Goal: Information Seeking & Learning: Learn about a topic

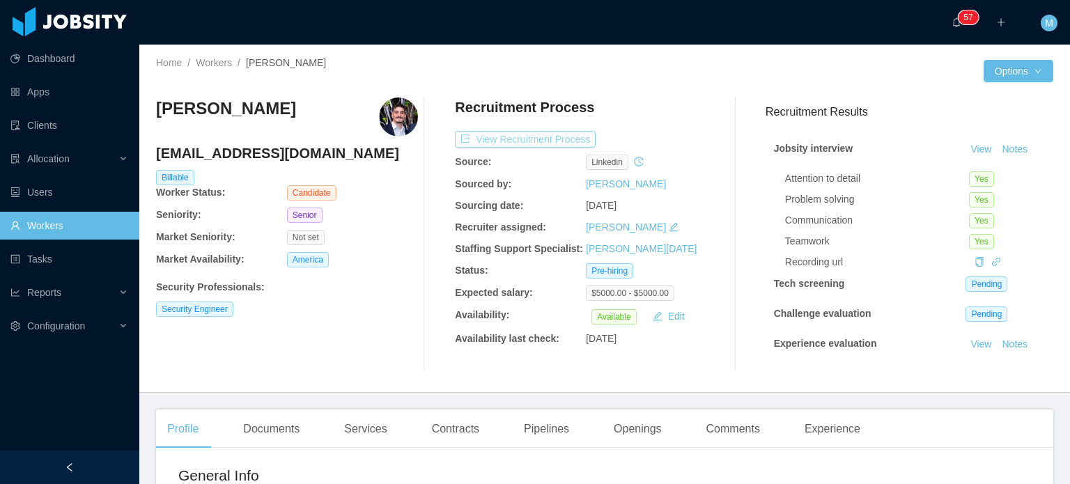
click at [534, 142] on button "View Recruitment Process" at bounding box center [525, 139] width 141 height 17
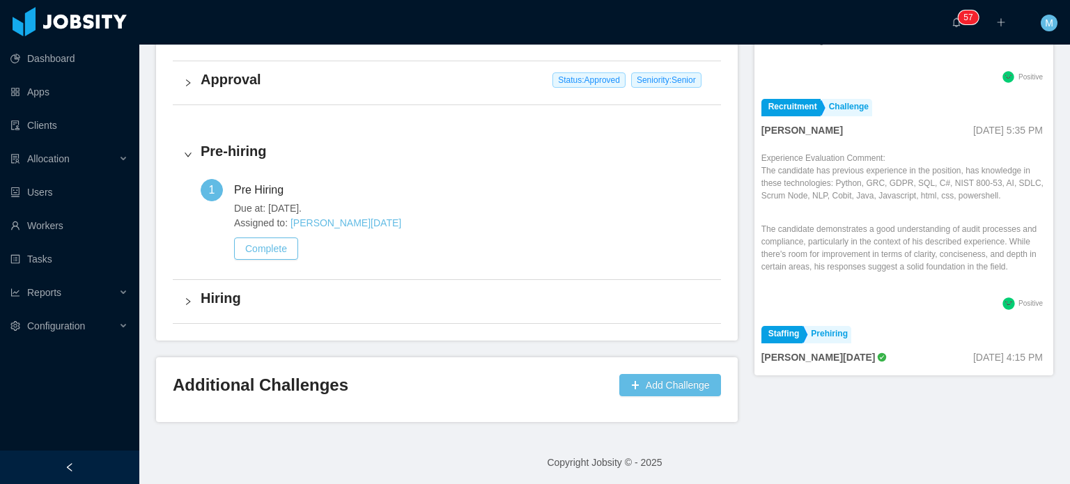
scroll to position [527, 0]
click at [534, 238] on p "The candidate demonstrates a good understanding of audit processes and complian…" at bounding box center [904, 247] width 285 height 50
drag, startPoint x: 822, startPoint y: 181, endPoint x: 926, endPoint y: 194, distance: 104.7
click at [534, 194] on p "The candidate has previous experience in the position, has knowledge in these t…" at bounding box center [904, 183] width 285 height 38
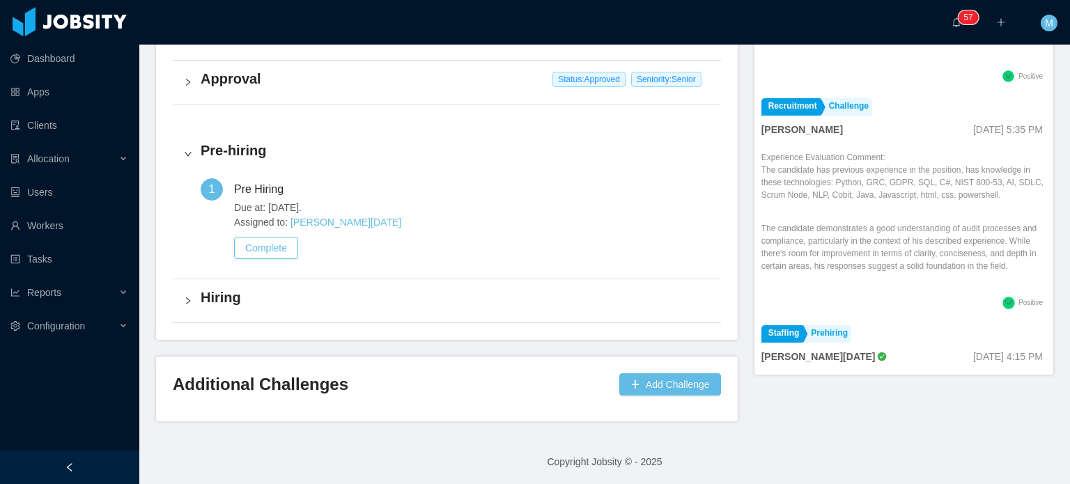
click at [534, 194] on p "The candidate has previous experience in the position, has knowledge in these t…" at bounding box center [904, 183] width 285 height 38
drag, startPoint x: 773, startPoint y: 253, endPoint x: 958, endPoint y: 255, distance: 184.7
click at [534, 255] on p "The candidate demonstrates a good understanding of audit processes and complian…" at bounding box center [904, 247] width 285 height 50
click at [534, 285] on div "Experience Evaluation Comment: The candidate has previous experience in the pos…" at bounding box center [904, 222] width 285 height 142
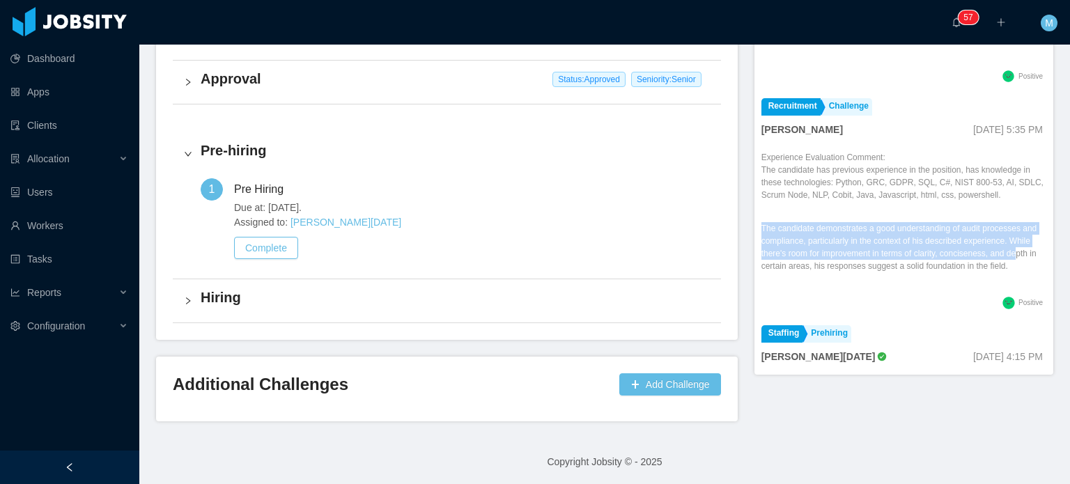
click at [534, 285] on div "Experience Evaluation Comment: The candidate has previous experience in the pos…" at bounding box center [904, 222] width 285 height 142
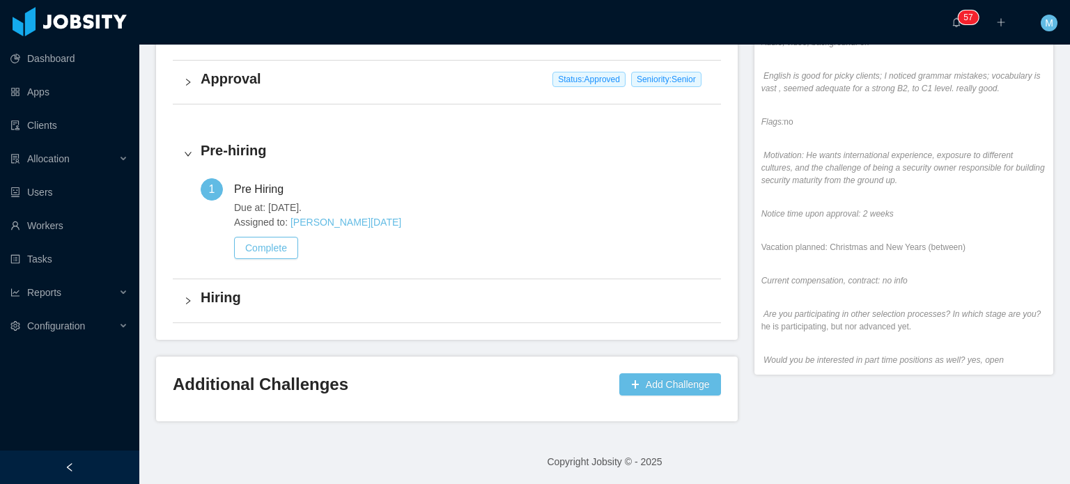
scroll to position [418, 0]
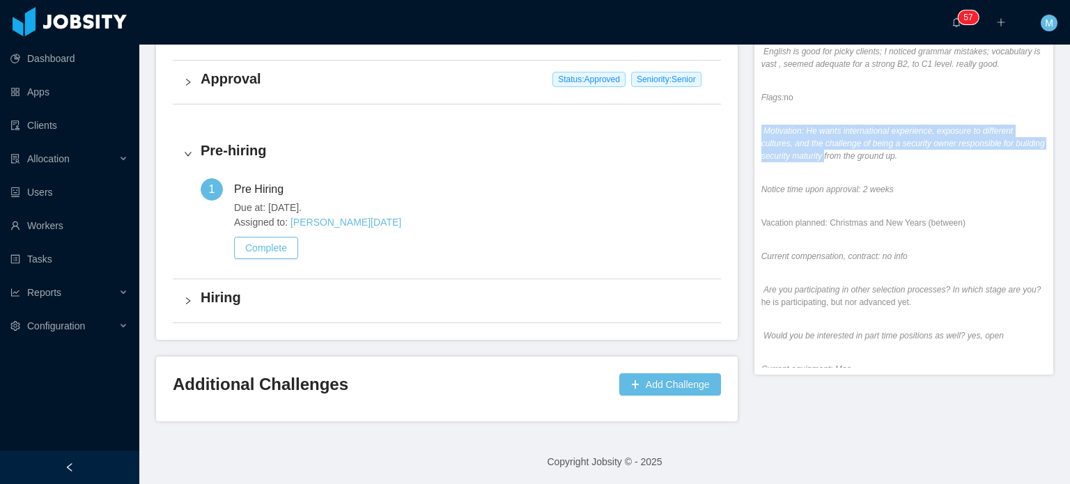
drag, startPoint x: 928, startPoint y: 176, endPoint x: 850, endPoint y: 164, distance: 79.6
click at [534, 164] on div "Impressions: candidate arrived on time or was late; it was easy to engage in co…" at bounding box center [904, 313] width 285 height 703
click at [534, 161] on em "Motivation: He wants international experience, exposure to different cultures, …" at bounding box center [904, 143] width 284 height 35
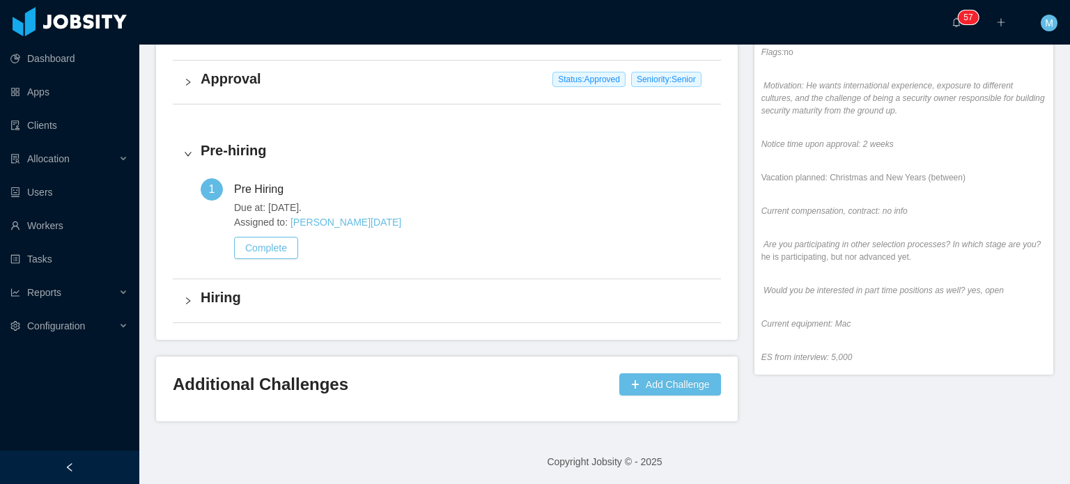
scroll to position [488, 0]
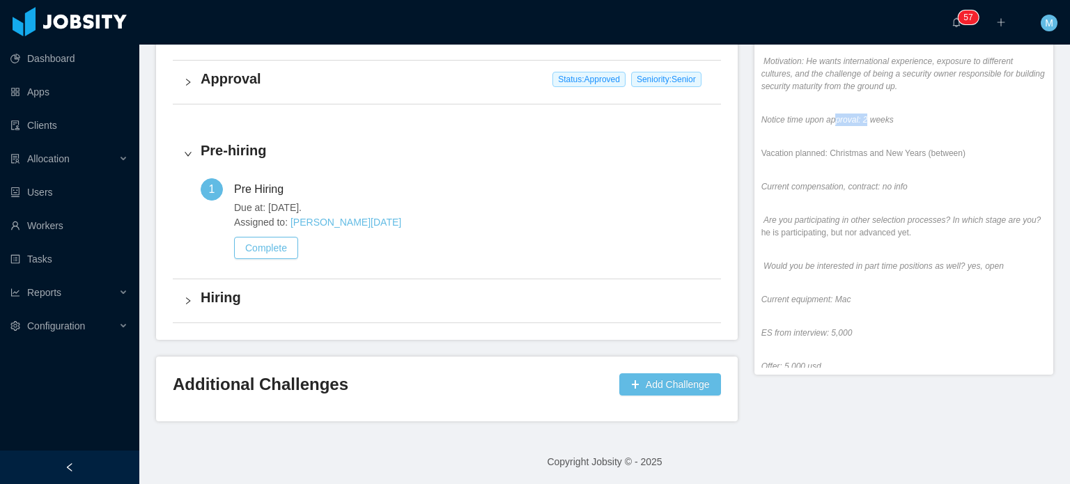
drag, startPoint x: 829, startPoint y: 131, endPoint x: 858, endPoint y: 132, distance: 28.6
click at [534, 125] on em "Notice time upon approval: 2 weeks" at bounding box center [828, 120] width 132 height 10
drag, startPoint x: 873, startPoint y: 175, endPoint x: 926, endPoint y: 174, distance: 52.3
click at [534, 175] on div "Impressions: candidate arrived on time or was late; it was easy to engage in co…" at bounding box center [904, 243] width 285 height 703
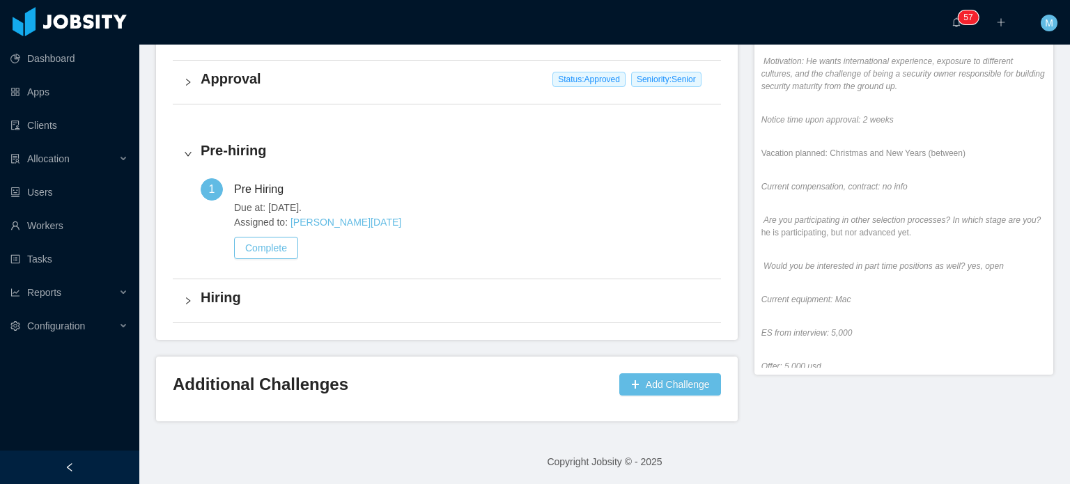
click at [534, 174] on div "Impressions: candidate arrived on time or was late; it was easy to engage in co…" at bounding box center [904, 243] width 285 height 703
click at [534, 175] on div "Impressions: candidate arrived on time or was late; it was easy to engage in co…" at bounding box center [904, 243] width 285 height 703
click at [534, 193] on p "Current compensation, contract: no info" at bounding box center [904, 187] width 285 height 13
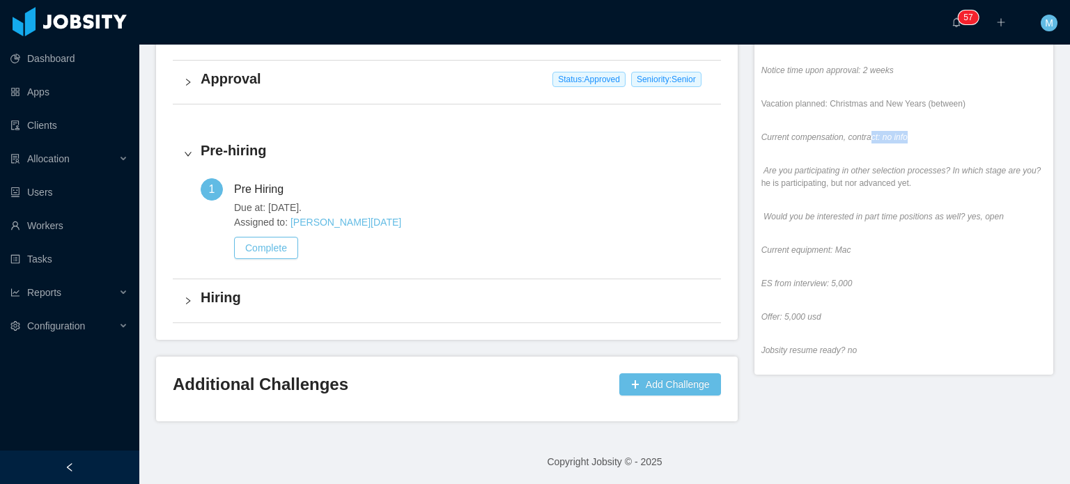
scroll to position [558, 0]
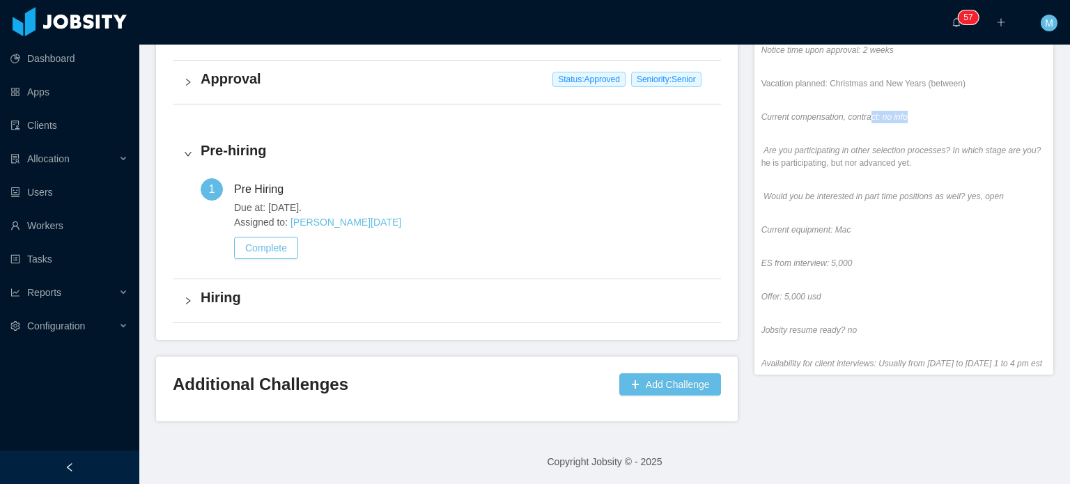
drag, startPoint x: 853, startPoint y: 153, endPoint x: 916, endPoint y: 178, distance: 67.6
click at [534, 178] on div "Impressions: candidate arrived on time or was late; it was easy to engage in co…" at bounding box center [904, 173] width 285 height 703
click at [534, 169] on p "Are you participating in other selection processes? In which stage are you? he …" at bounding box center [904, 156] width 285 height 25
drag, startPoint x: 857, startPoint y: 172, endPoint x: 889, endPoint y: 173, distance: 32.8
click at [534, 169] on p "Are you participating in other selection processes? In which stage are you? he …" at bounding box center [904, 156] width 285 height 25
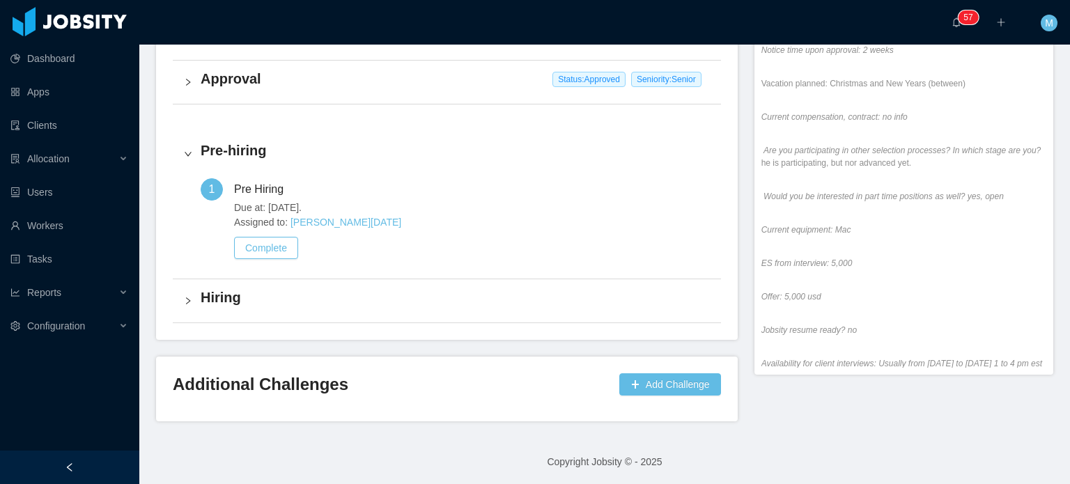
click at [534, 169] on p "Are you participating in other selection processes? In which stage are you? he …" at bounding box center [904, 156] width 285 height 25
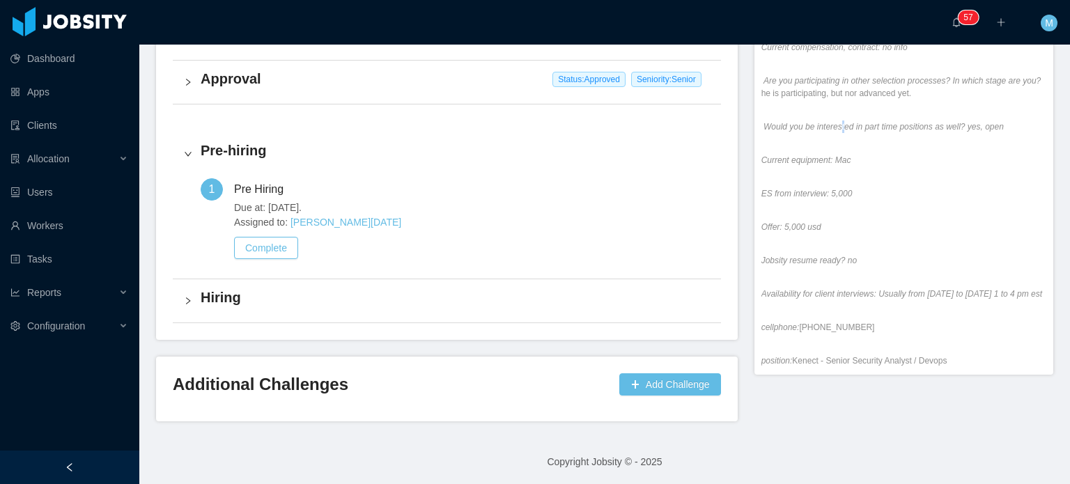
drag, startPoint x: 832, startPoint y: 137, endPoint x: 907, endPoint y: 141, distance: 75.4
click at [534, 132] on em "Would you be interested in part time positions as well? yes, open" at bounding box center [884, 127] width 240 height 10
click at [534, 181] on div "Impressions: candidate arrived on time or was late; it was easy to engage in co…" at bounding box center [904, 104] width 285 height 703
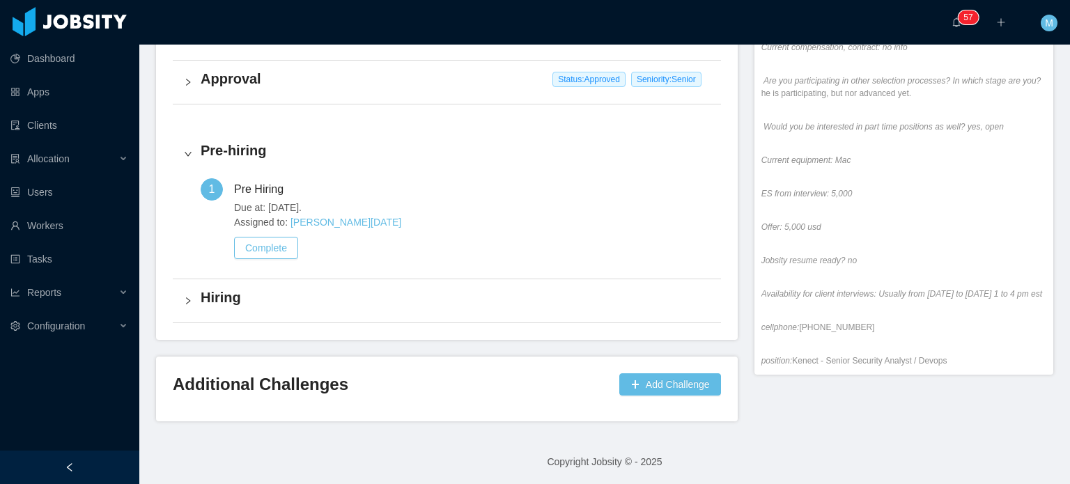
click at [534, 199] on em "ES from interview: 5,000" at bounding box center [807, 194] width 91 height 10
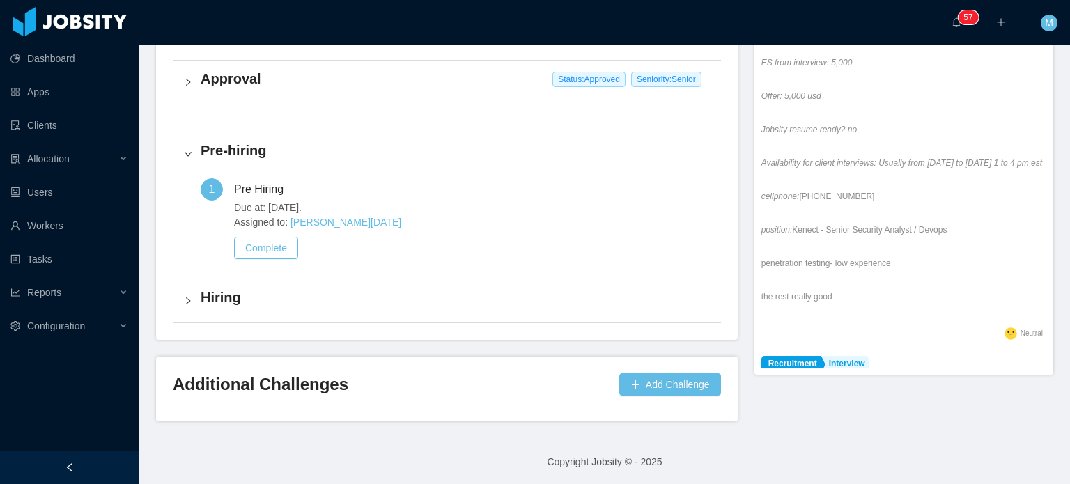
scroll to position [767, 0]
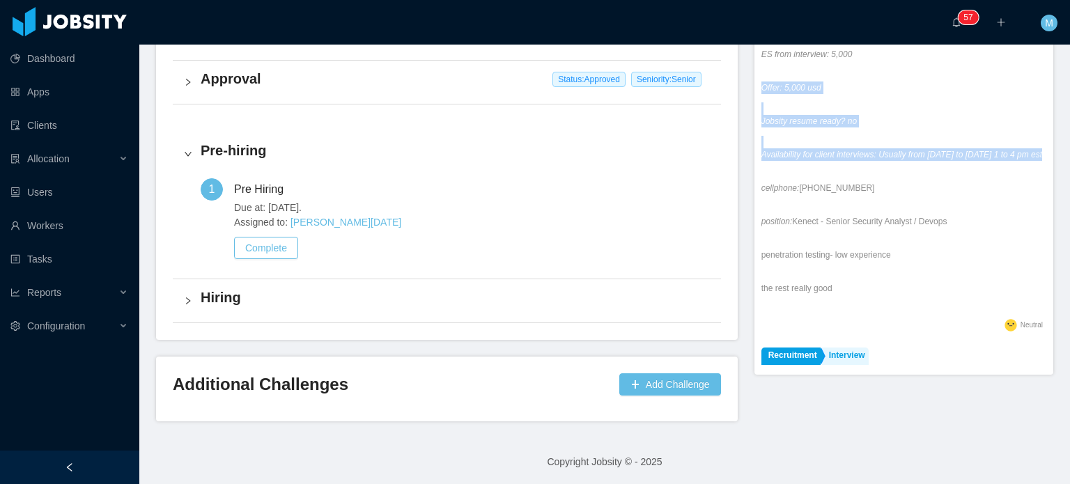
drag, startPoint x: 799, startPoint y: 124, endPoint x: 847, endPoint y: 181, distance: 74.7
drag, startPoint x: 849, startPoint y: 183, endPoint x: 853, endPoint y: 198, distance: 15.9
click at [534, 161] on p "Availability for client interviews: Usually from [DATE] to [DATE] 1 to 4 pm est" at bounding box center [904, 154] width 285 height 13
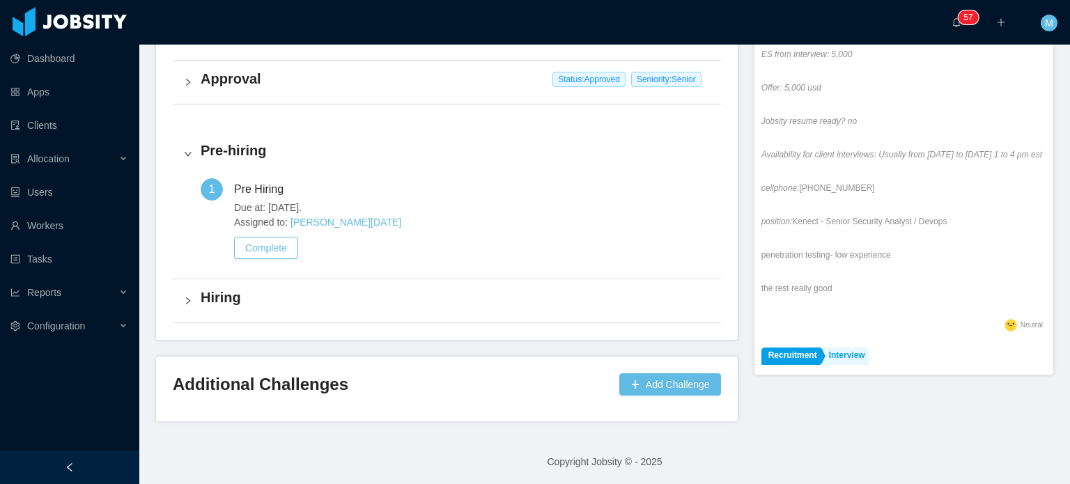
drag, startPoint x: 811, startPoint y: 222, endPoint x: 823, endPoint y: 227, distance: 13.2
click at [534, 228] on p "position: Kenect - Senior Security Analyst / Devops" at bounding box center [904, 221] width 285 height 13
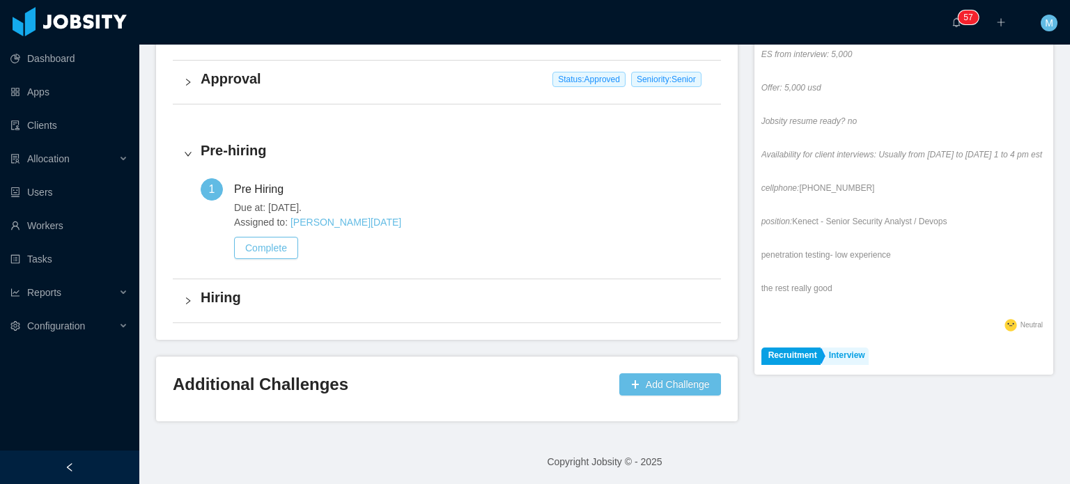
drag, startPoint x: 829, startPoint y: 259, endPoint x: 870, endPoint y: 288, distance: 51.0
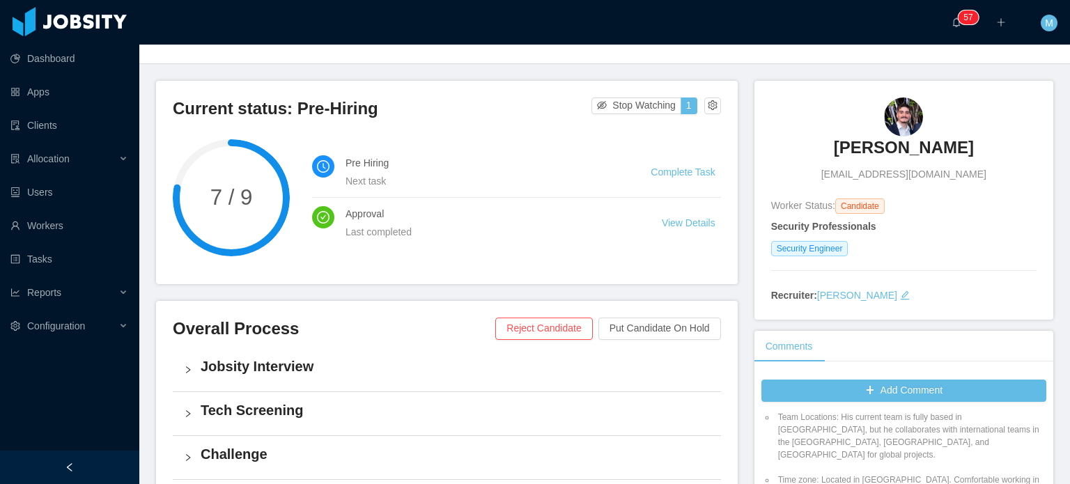
scroll to position [0, 0]
